Goal: Navigation & Orientation: Understand site structure

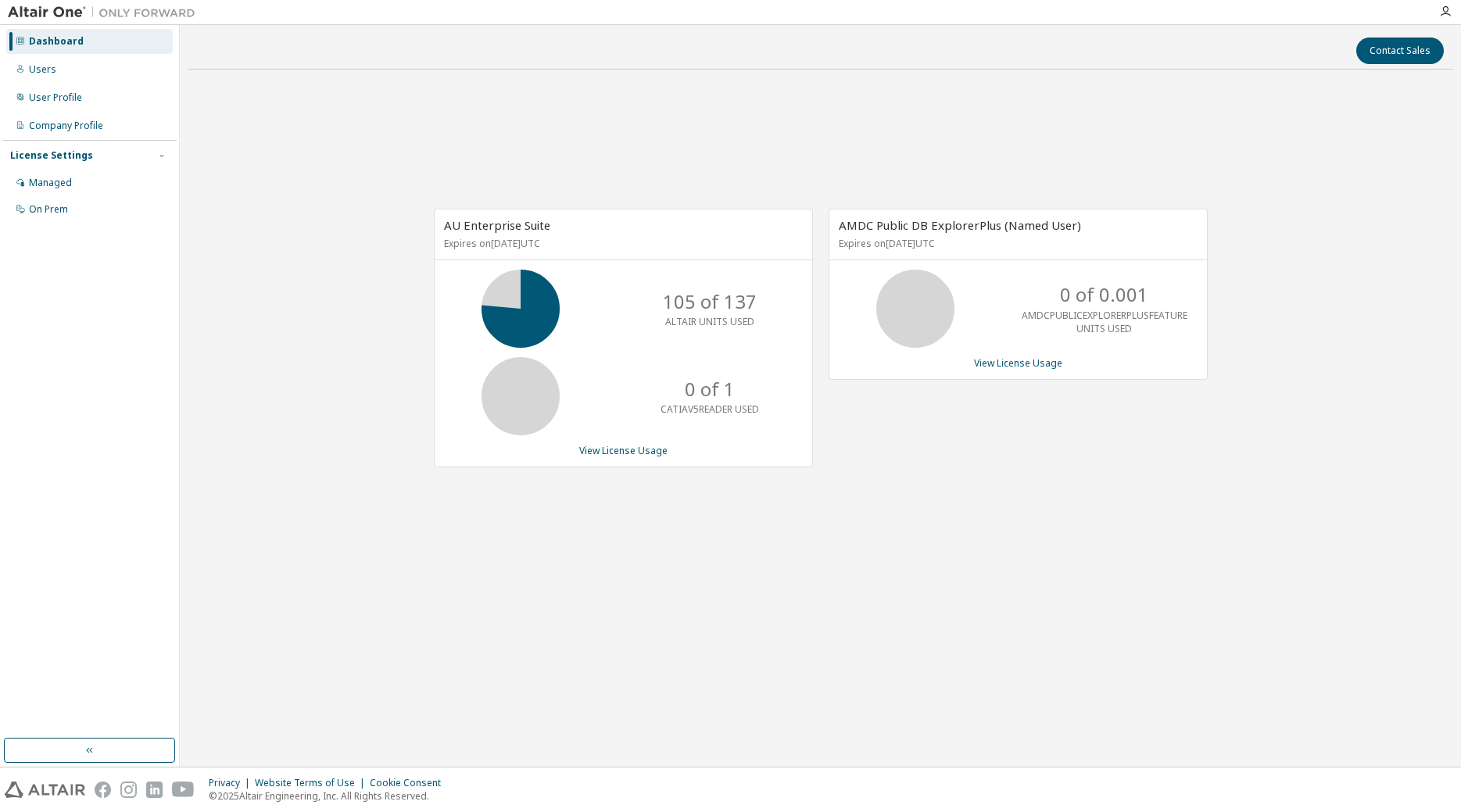
click at [505, 289] on icon at bounding box center [520, 308] width 39 height 39
click at [712, 313] on p "105 of 137" at bounding box center [709, 301] width 94 height 27
click at [53, 72] on div "Users" at bounding box center [42, 69] width 27 height 12
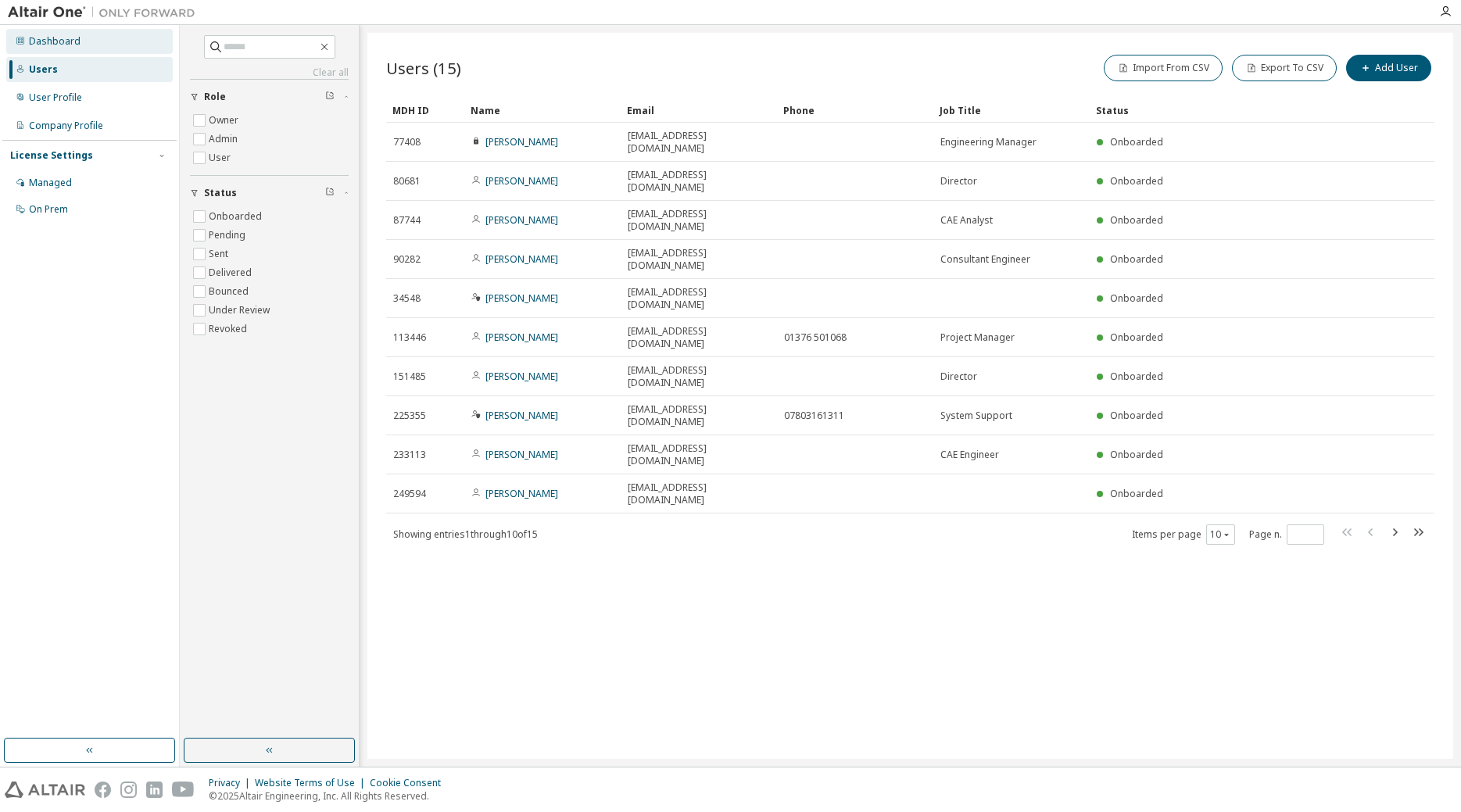
click at [49, 42] on div "Dashboard" at bounding box center [55, 41] width 51 height 12
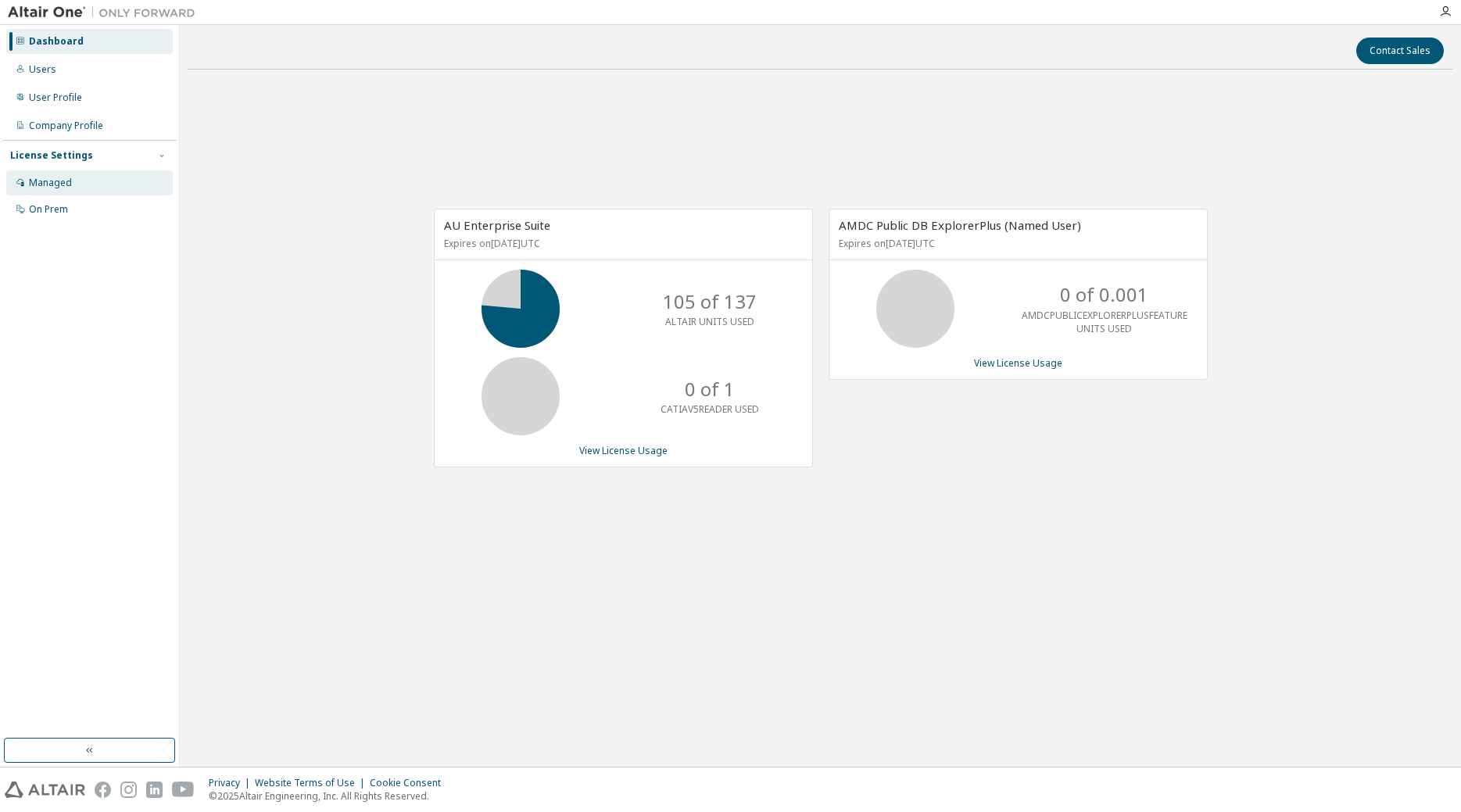
click at [64, 177] on div "Managed" at bounding box center [51, 183] width 43 height 12
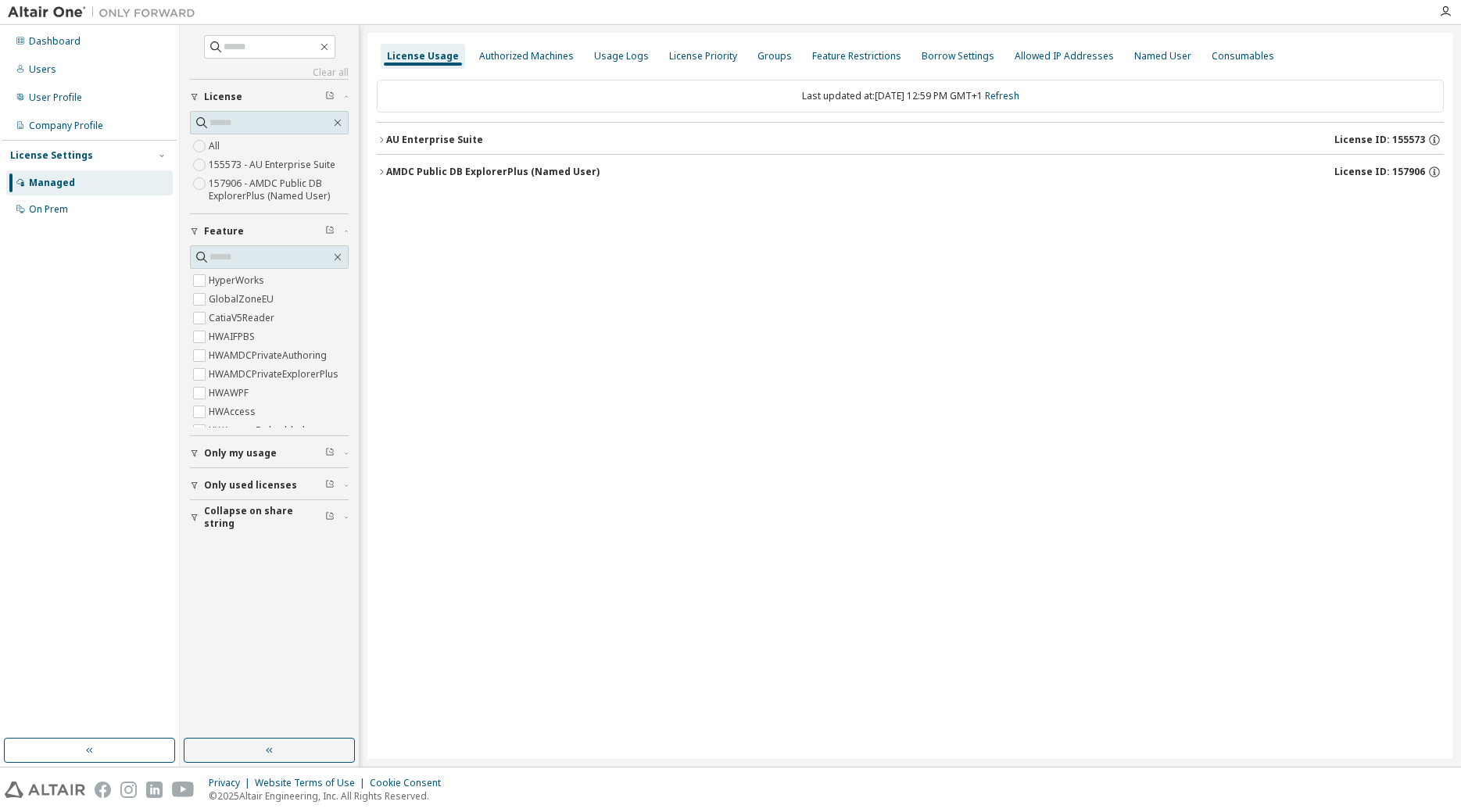
click at [380, 137] on icon "button" at bounding box center [381, 139] width 9 height 9
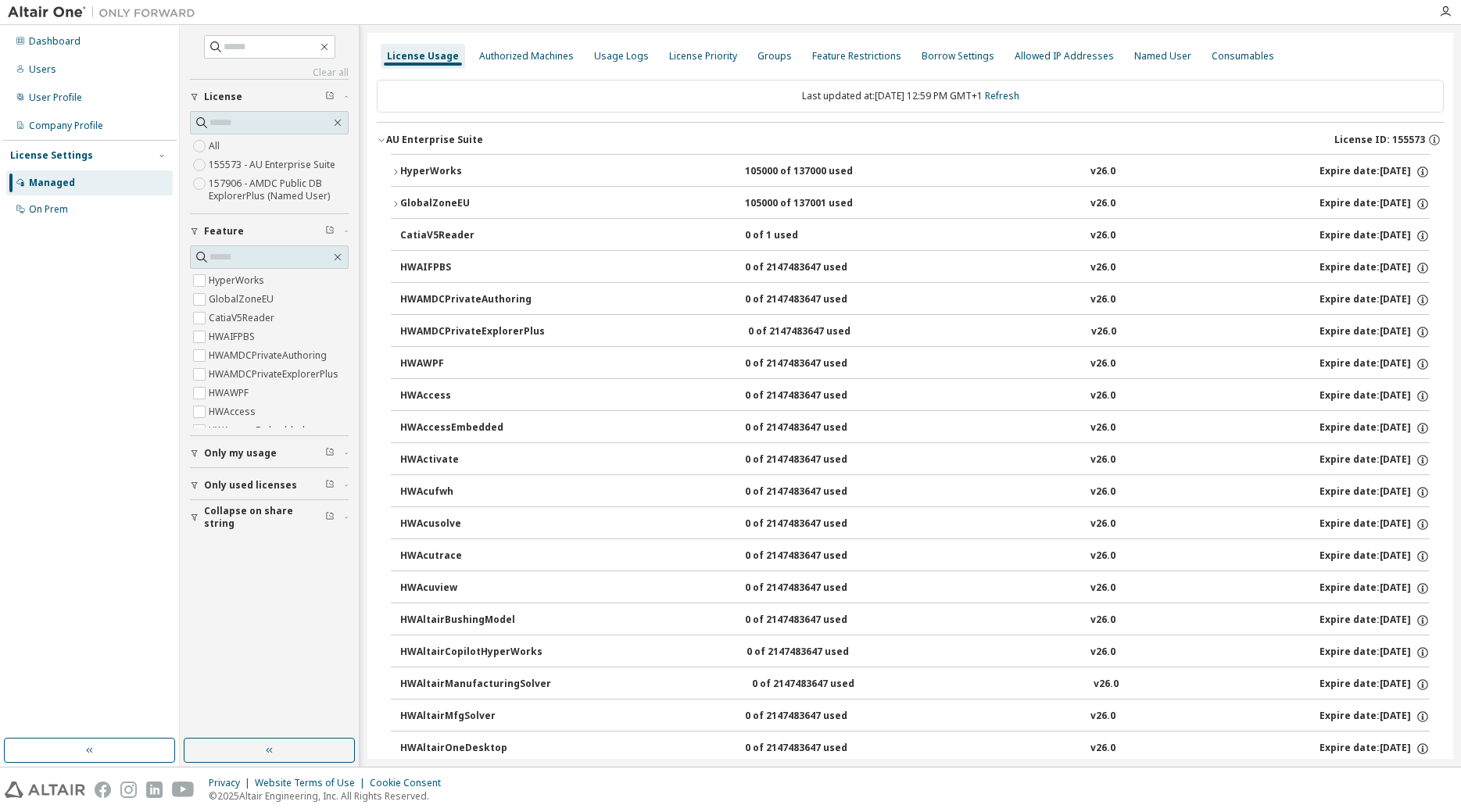
click at [391, 172] on icon "button" at bounding box center [395, 171] width 9 height 9
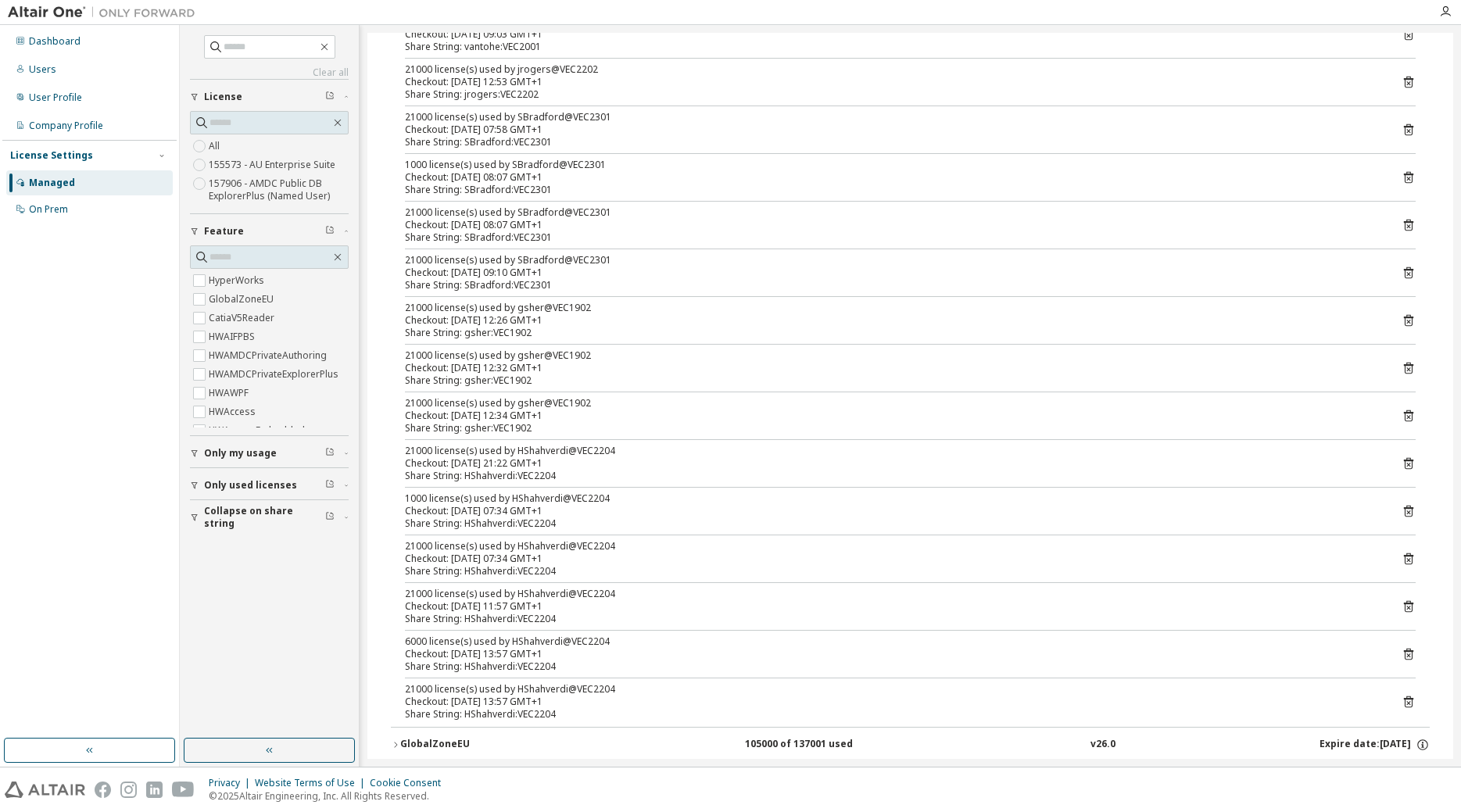
scroll to position [319, 0]
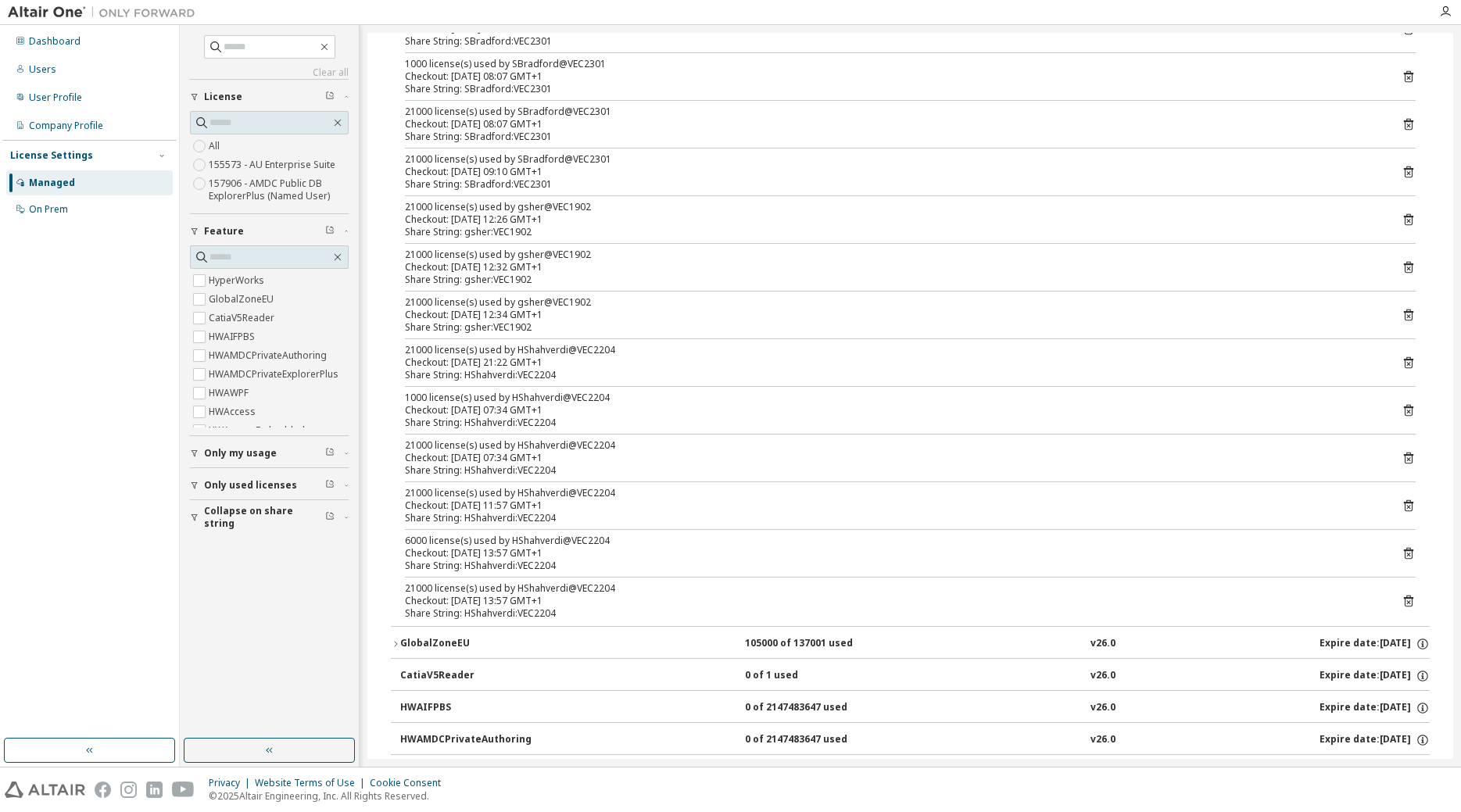
click at [394, 642] on icon "button" at bounding box center [395, 643] width 9 height 9
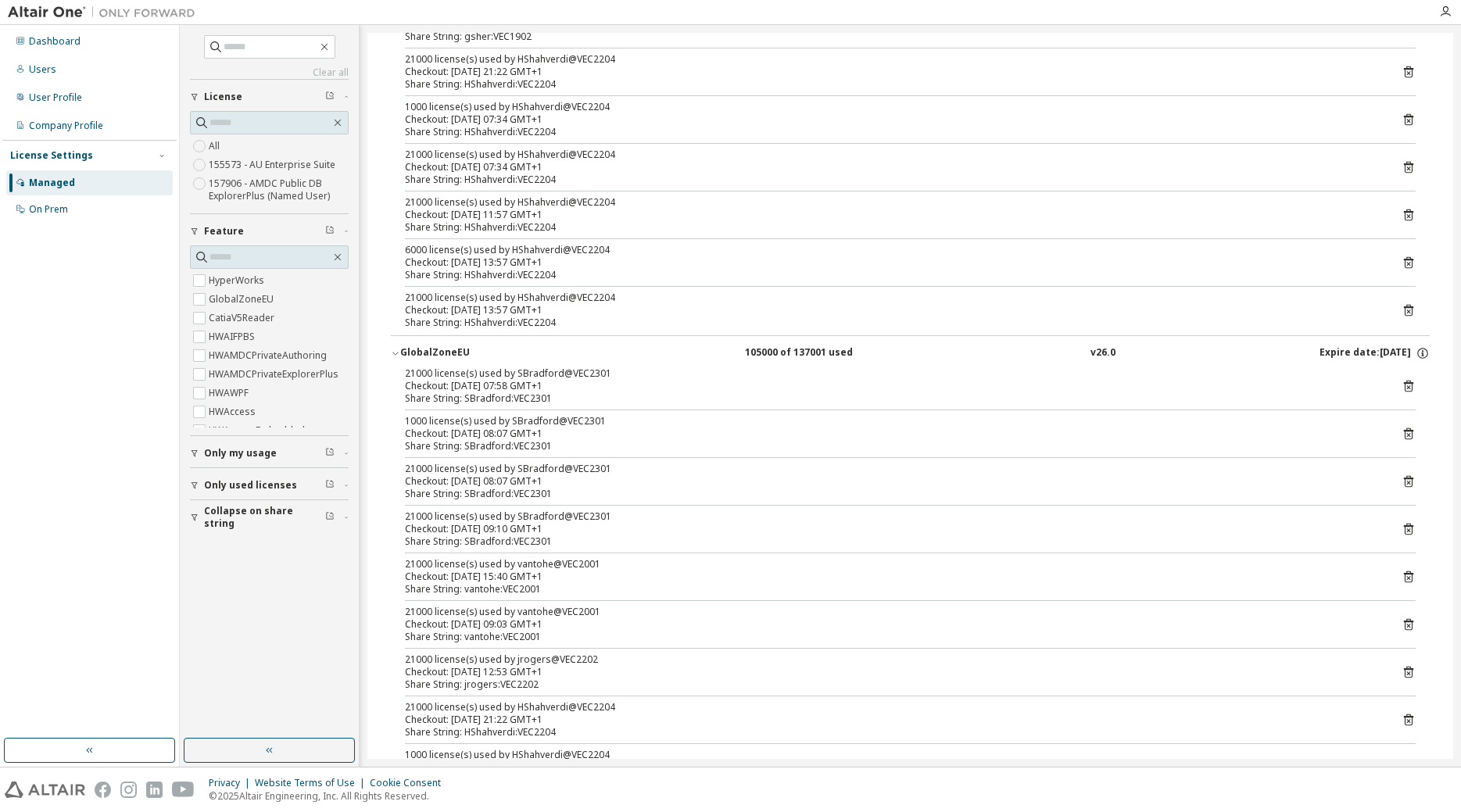
scroll to position [638, 0]
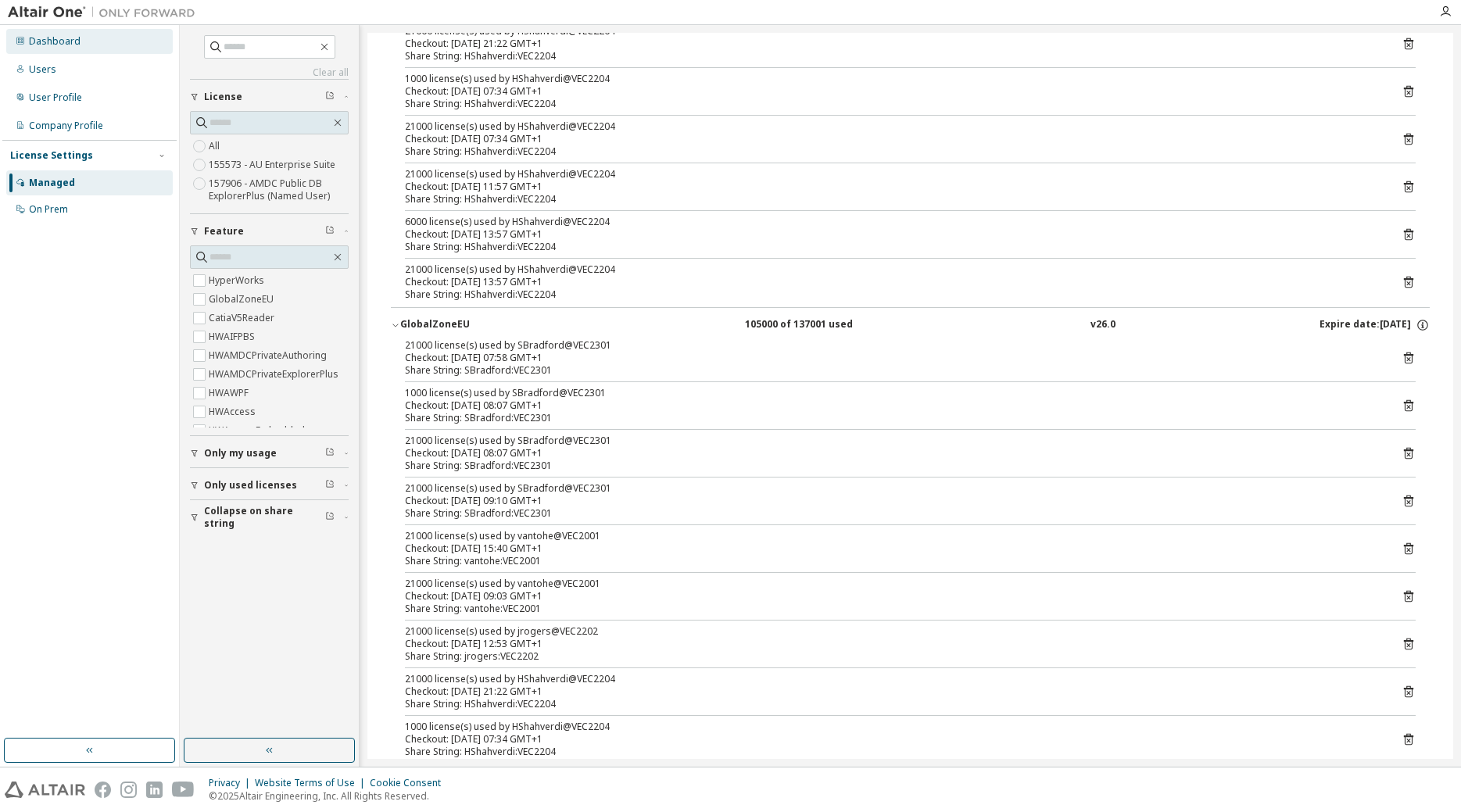
click at [75, 46] on div "Dashboard" at bounding box center [55, 41] width 51 height 12
